Goal: Task Accomplishment & Management: Use online tool/utility

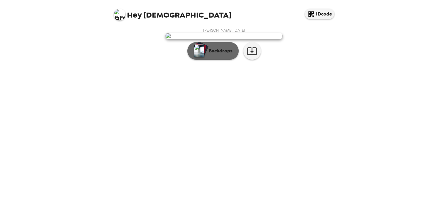
click at [211, 55] on p "Backdrops" at bounding box center [219, 50] width 27 height 7
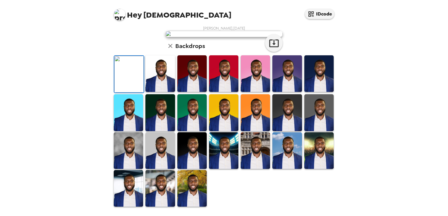
scroll to position [59, 0]
click at [159, 92] on img at bounding box center [159, 73] width 29 height 37
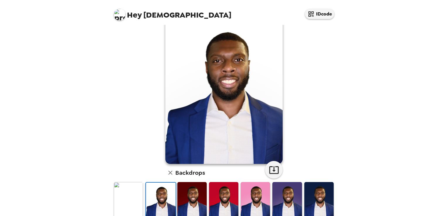
scroll to position [29, 0]
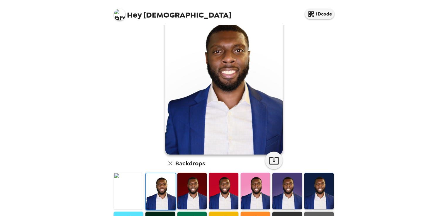
click at [200, 197] on img at bounding box center [191, 191] width 29 height 37
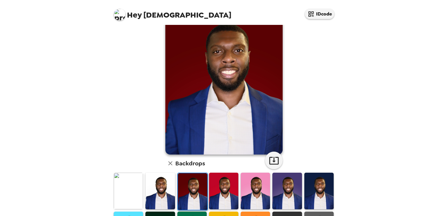
click at [228, 192] on img at bounding box center [223, 191] width 29 height 37
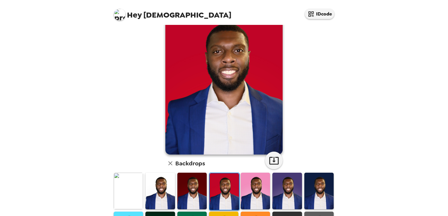
click at [259, 188] on img at bounding box center [255, 191] width 29 height 37
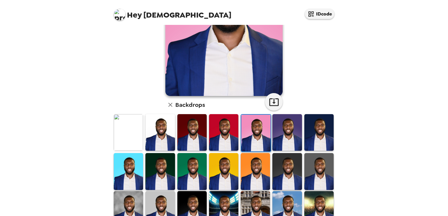
scroll to position [117, 0]
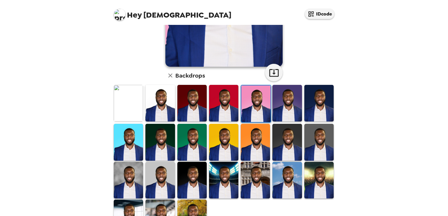
click at [265, 182] on img at bounding box center [255, 180] width 29 height 37
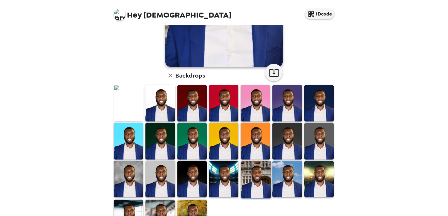
click at [283, 181] on img at bounding box center [286, 179] width 29 height 37
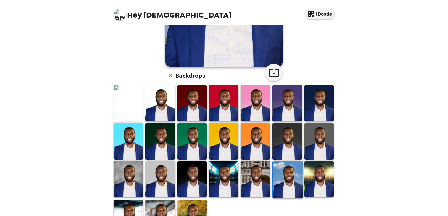
scroll to position [0, 0]
click at [326, 191] on img at bounding box center [318, 179] width 29 height 37
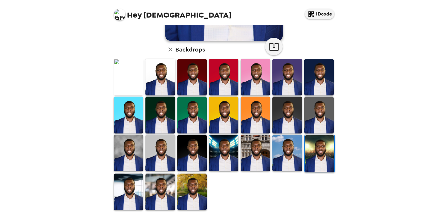
click at [168, 194] on img at bounding box center [159, 192] width 29 height 37
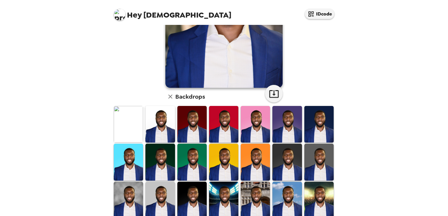
scroll to position [143, 0]
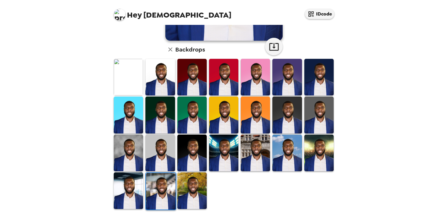
click at [132, 154] on img at bounding box center [128, 153] width 29 height 37
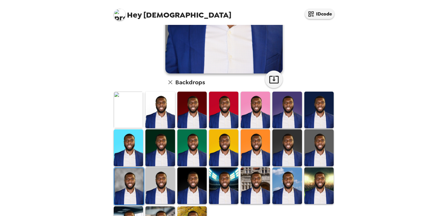
scroll to position [117, 0]
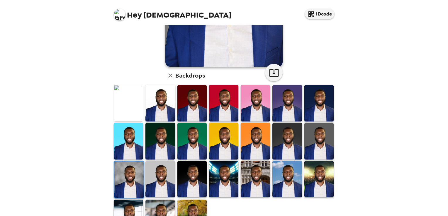
click at [256, 175] on img at bounding box center [255, 179] width 29 height 37
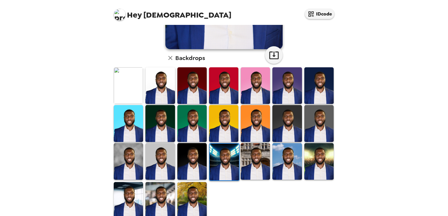
scroll to position [143, 0]
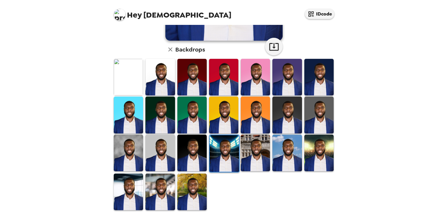
click at [121, 181] on img at bounding box center [128, 192] width 29 height 37
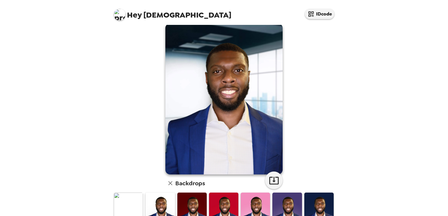
scroll to position [0, 0]
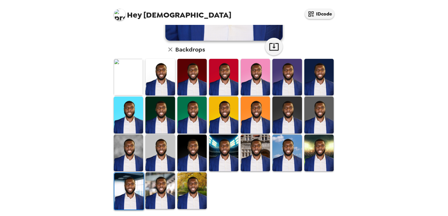
click at [188, 153] on img at bounding box center [191, 153] width 29 height 37
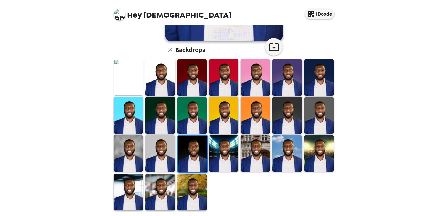
scroll to position [143, 0]
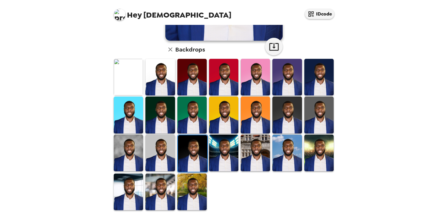
click at [194, 181] on img at bounding box center [191, 192] width 29 height 37
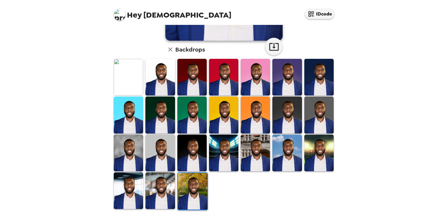
click at [290, 161] on img at bounding box center [286, 153] width 29 height 37
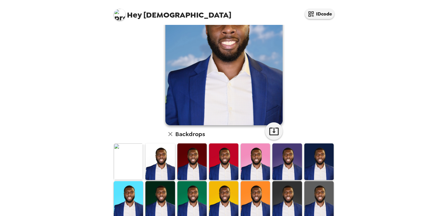
scroll to position [29, 0]
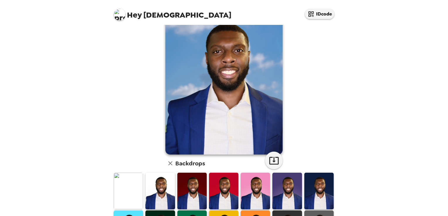
click at [125, 185] on img at bounding box center [128, 191] width 29 height 37
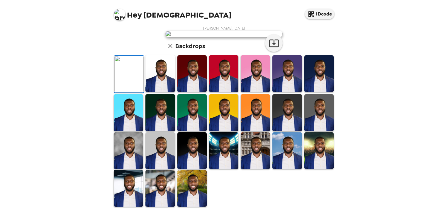
click at [172, 92] on img at bounding box center [159, 73] width 29 height 37
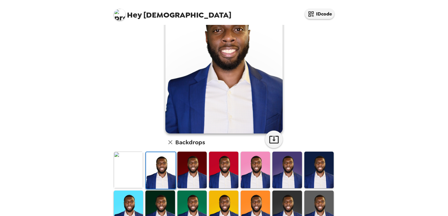
scroll to position [59, 0]
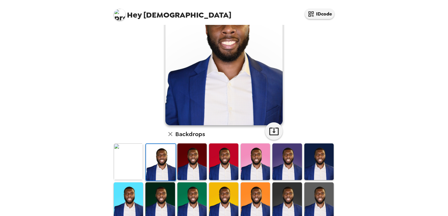
click at [315, 171] on img at bounding box center [318, 162] width 29 height 37
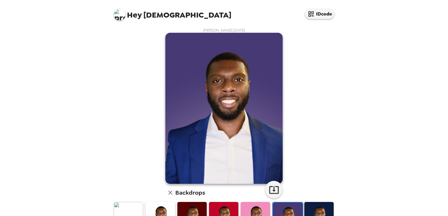
scroll to position [29, 0]
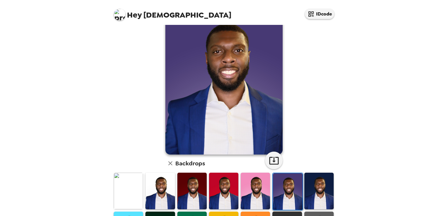
click at [263, 195] on img at bounding box center [255, 191] width 29 height 37
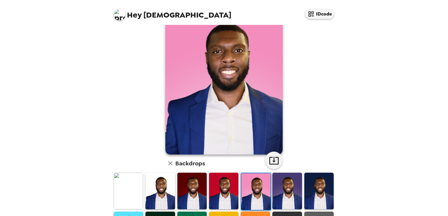
click at [228, 193] on img at bounding box center [223, 191] width 29 height 37
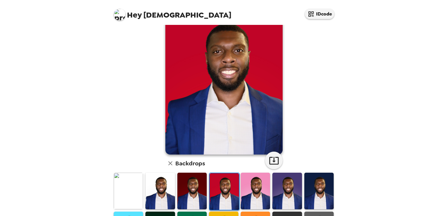
click at [203, 191] on img at bounding box center [191, 191] width 29 height 37
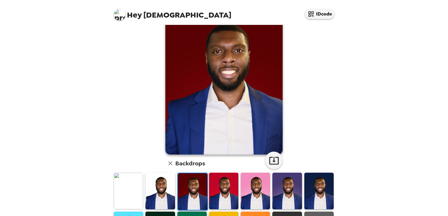
click at [147, 188] on img at bounding box center [159, 191] width 29 height 37
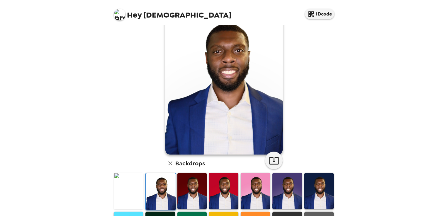
scroll to position [59, 0]
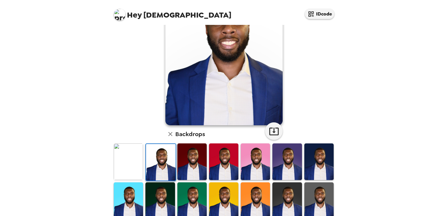
click at [138, 200] on img at bounding box center [128, 201] width 29 height 37
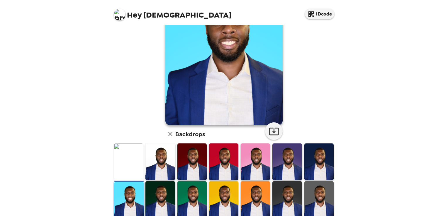
click at [153, 198] on img at bounding box center [159, 199] width 29 height 37
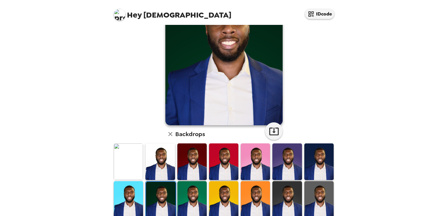
click at [193, 202] on img at bounding box center [191, 199] width 29 height 37
